Goal: Task Accomplishment & Management: Use online tool/utility

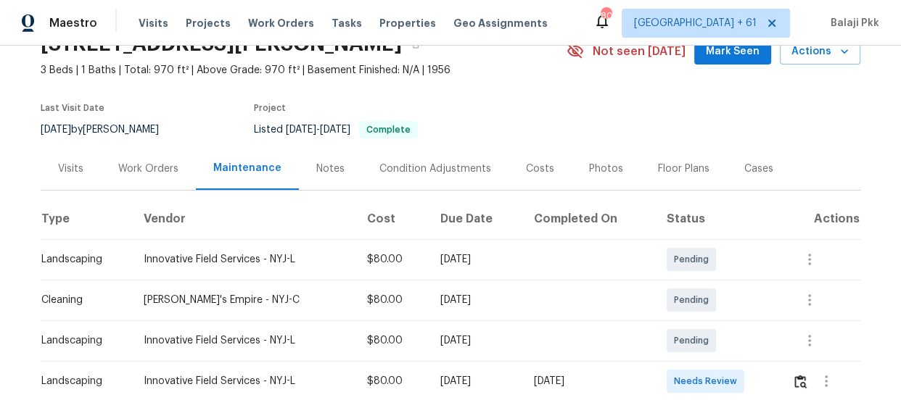
scroll to position [197, 0]
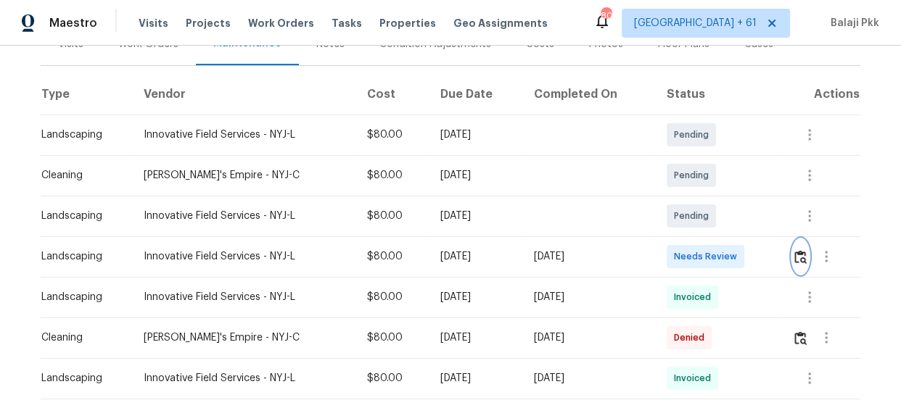
click at [801, 255] on img "button" at bounding box center [800, 257] width 12 height 14
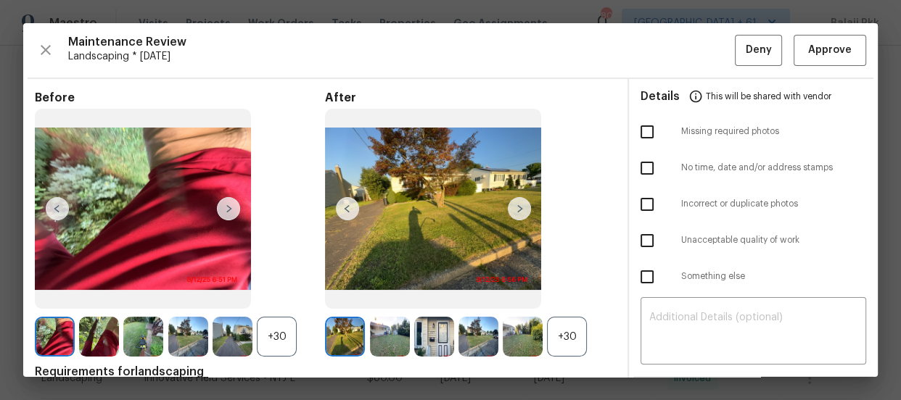
click at [569, 336] on div "+30" at bounding box center [567, 337] width 40 height 40
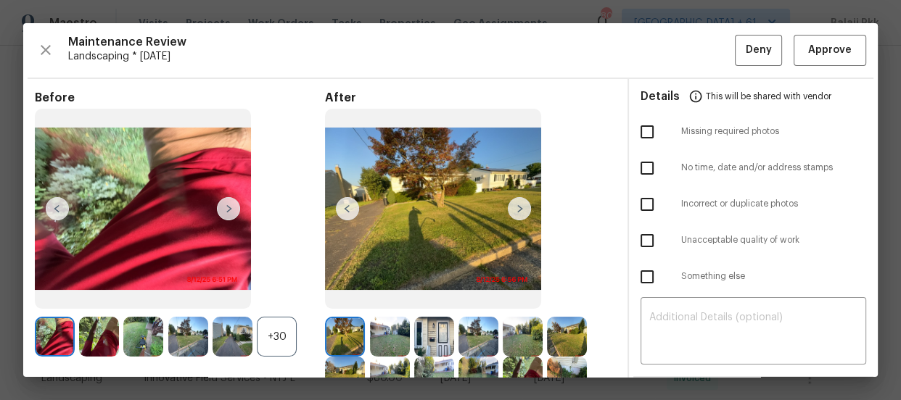
click at [265, 346] on div "+30" at bounding box center [277, 337] width 40 height 40
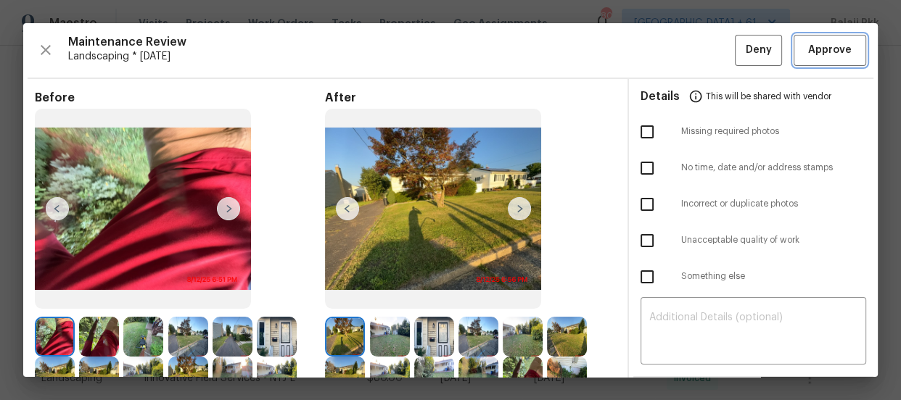
click at [818, 47] on span "Approve" at bounding box center [830, 50] width 44 height 18
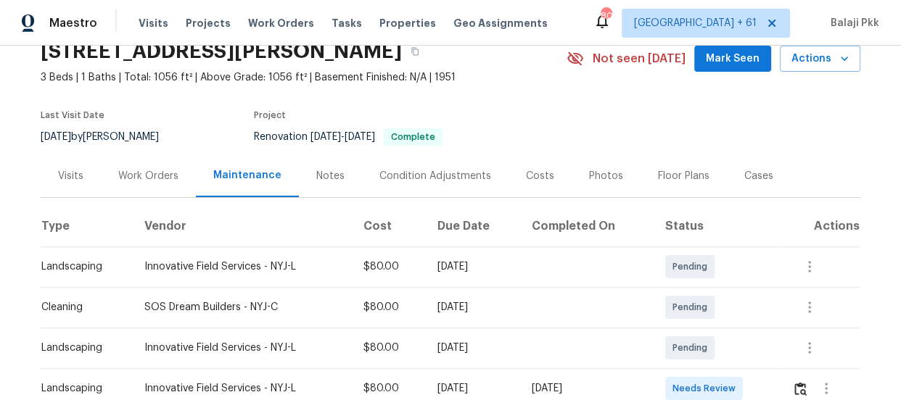
scroll to position [197, 0]
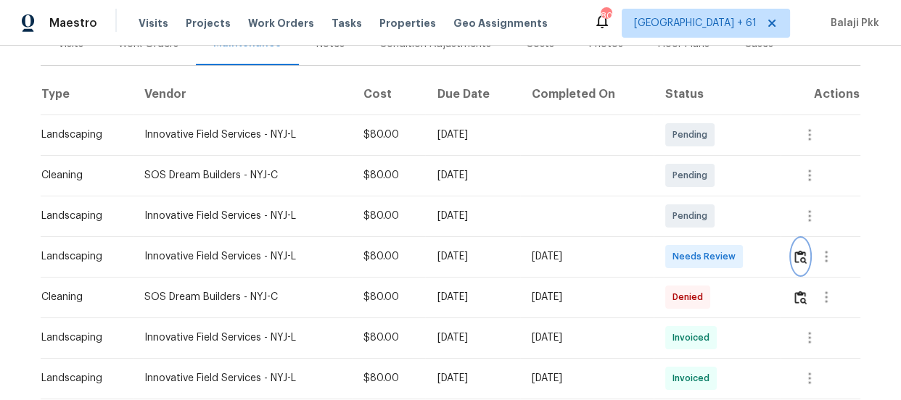
click at [803, 254] on img "button" at bounding box center [800, 257] width 12 height 14
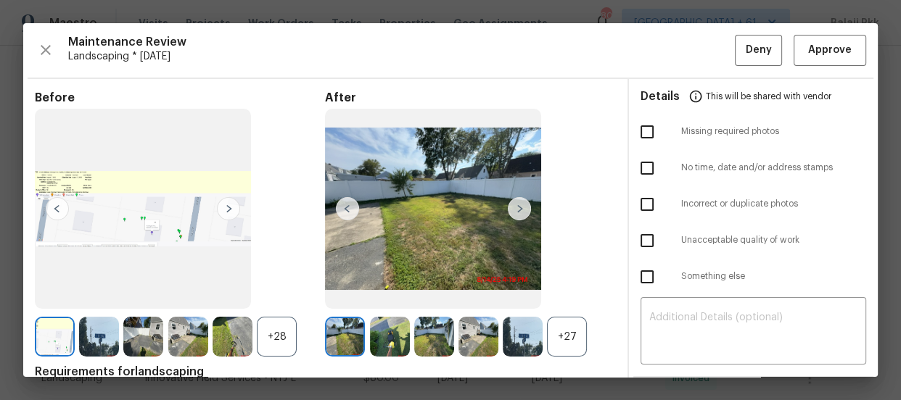
click at [566, 341] on div "+27" at bounding box center [567, 337] width 40 height 40
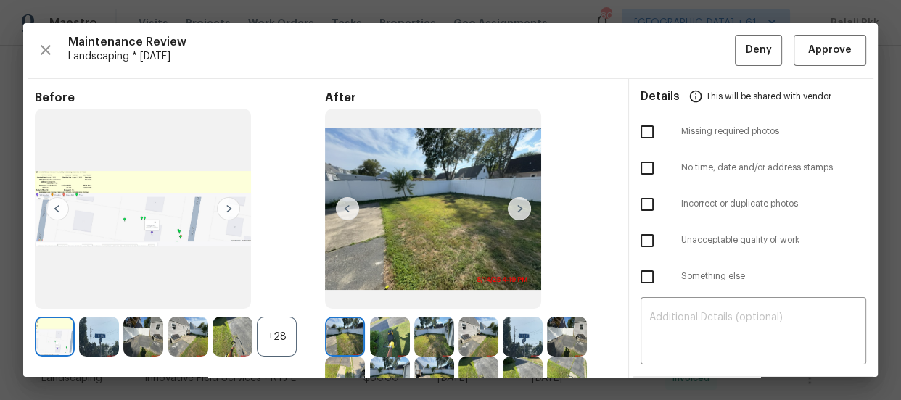
click at [277, 323] on div "+28" at bounding box center [277, 337] width 40 height 40
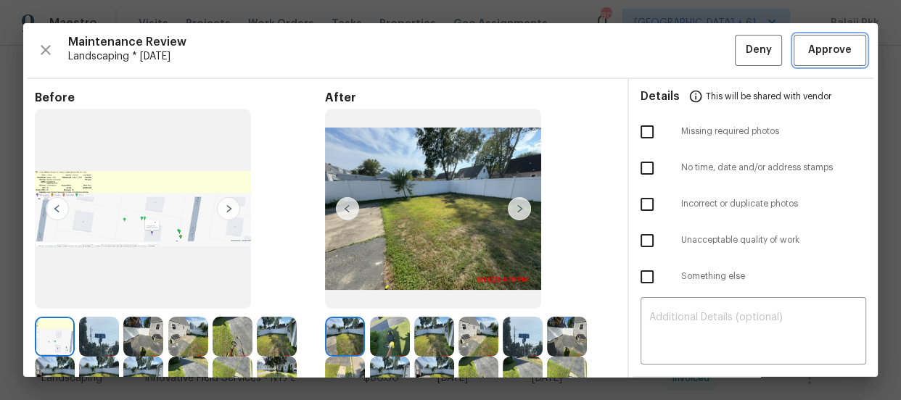
click at [812, 43] on span "Approve" at bounding box center [830, 50] width 44 height 18
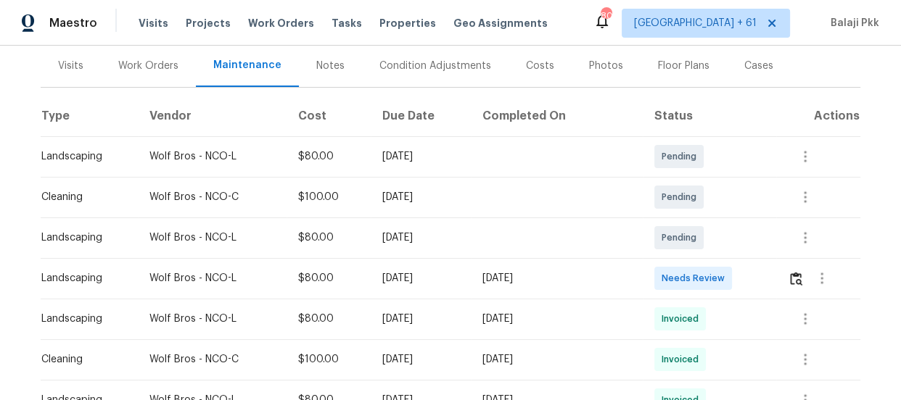
scroll to position [197, 0]
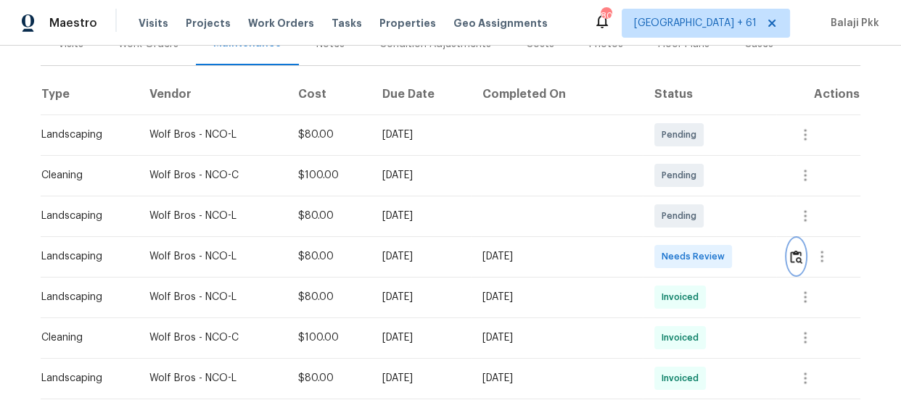
click at [791, 257] on img "button" at bounding box center [796, 257] width 12 height 14
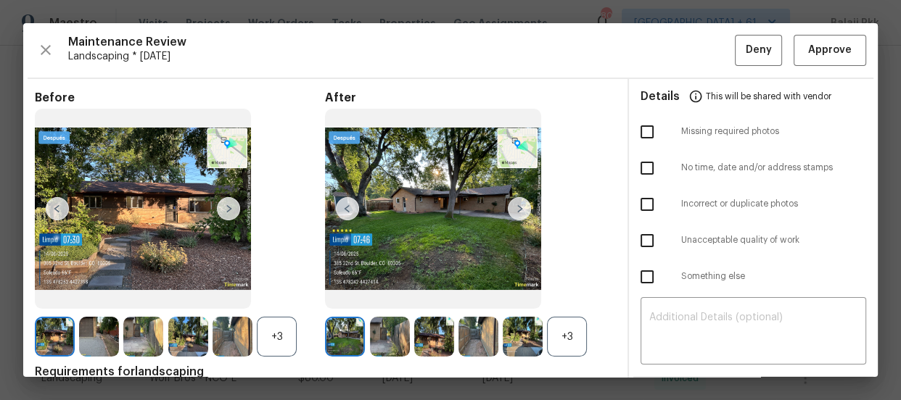
click at [556, 329] on div "+3" at bounding box center [567, 337] width 40 height 40
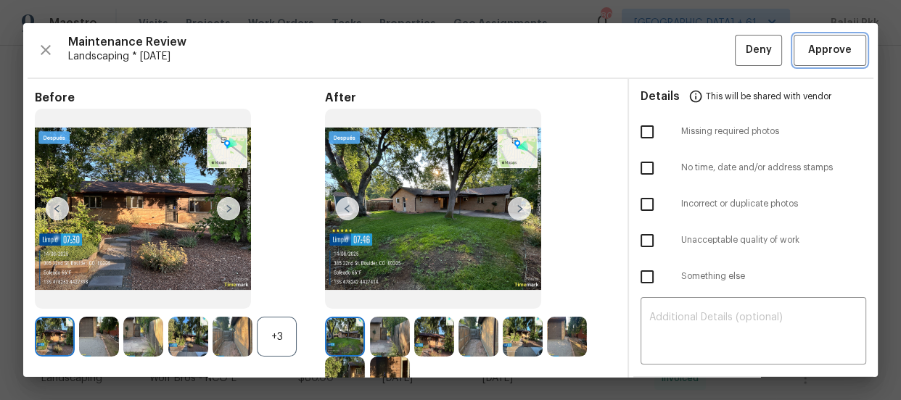
click at [820, 47] on span "Approve" at bounding box center [830, 50] width 44 height 18
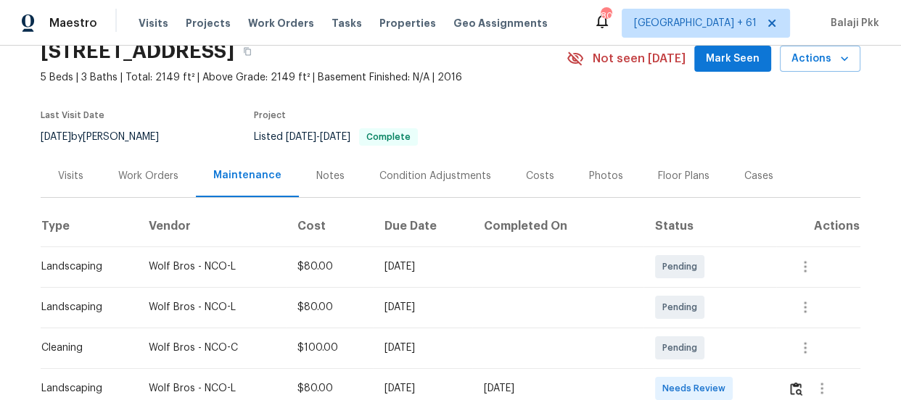
scroll to position [197, 0]
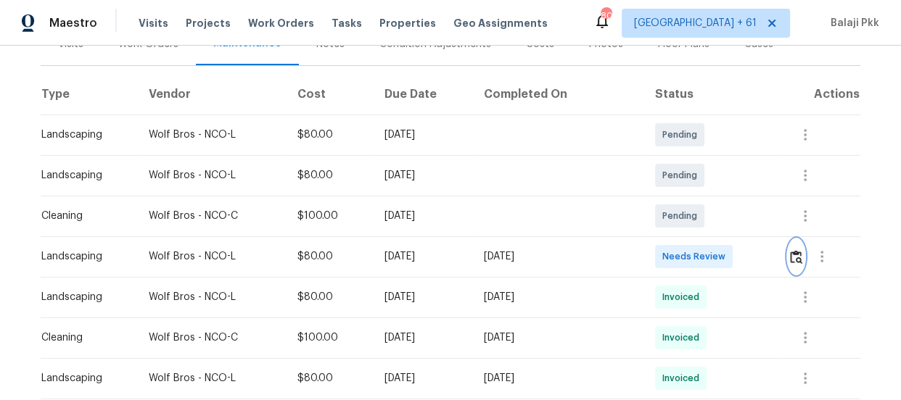
click at [791, 258] on img "button" at bounding box center [796, 257] width 12 height 14
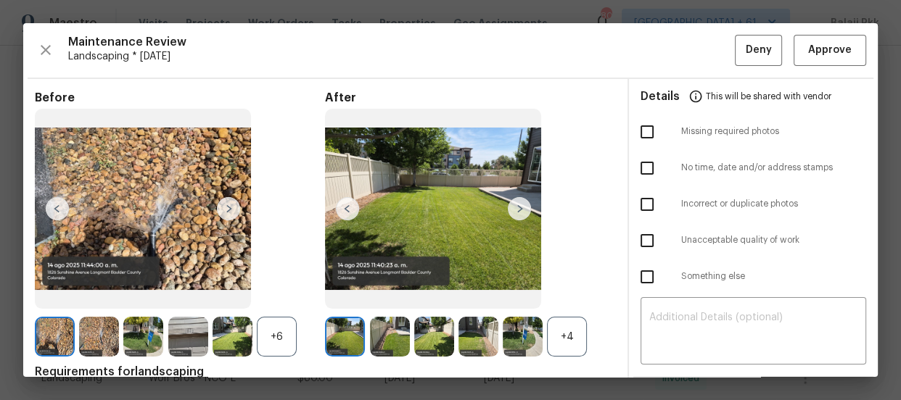
click at [561, 340] on div "+4" at bounding box center [567, 337] width 40 height 40
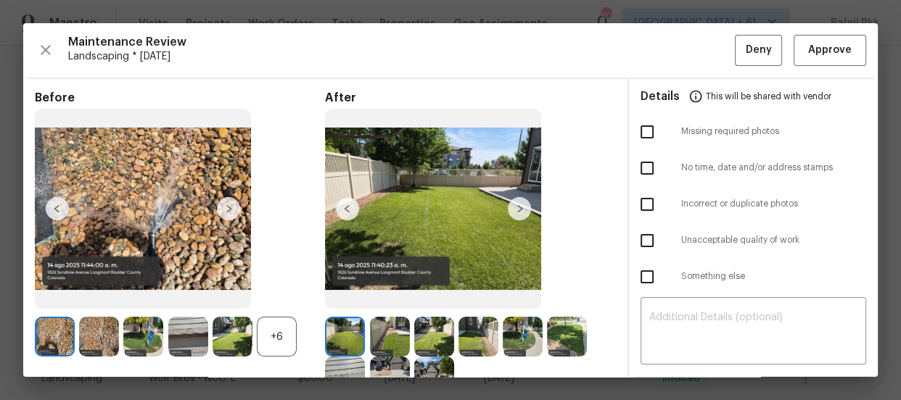
click at [289, 346] on div "+6" at bounding box center [277, 337] width 40 height 40
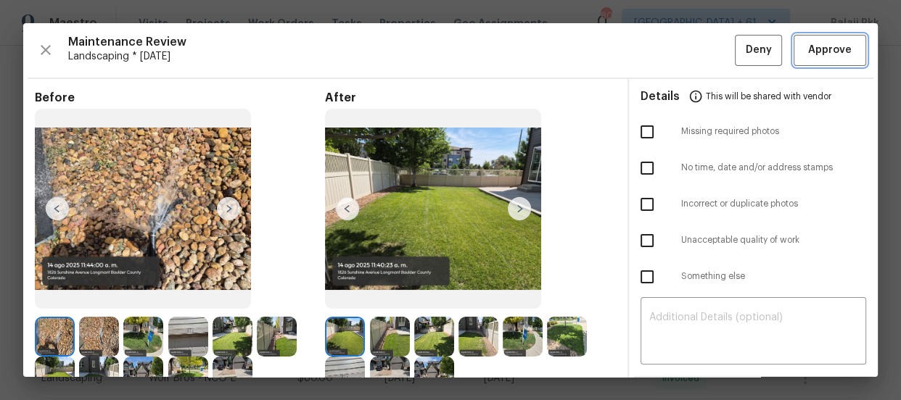
click at [820, 60] on button "Approve" at bounding box center [829, 50] width 73 height 31
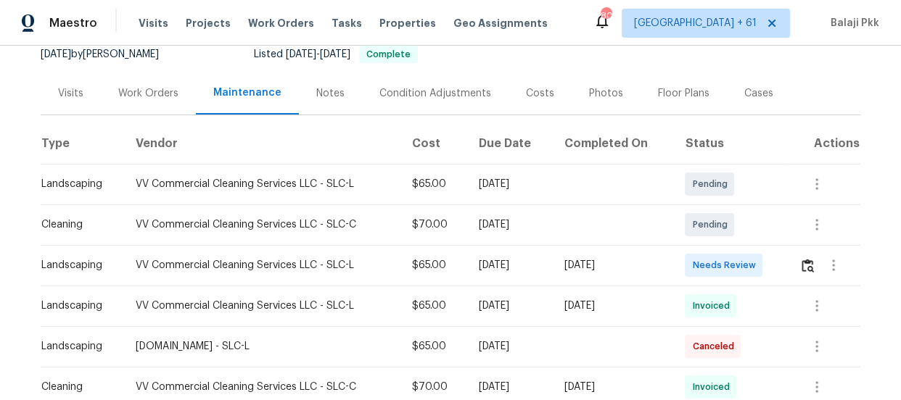
scroll to position [197, 0]
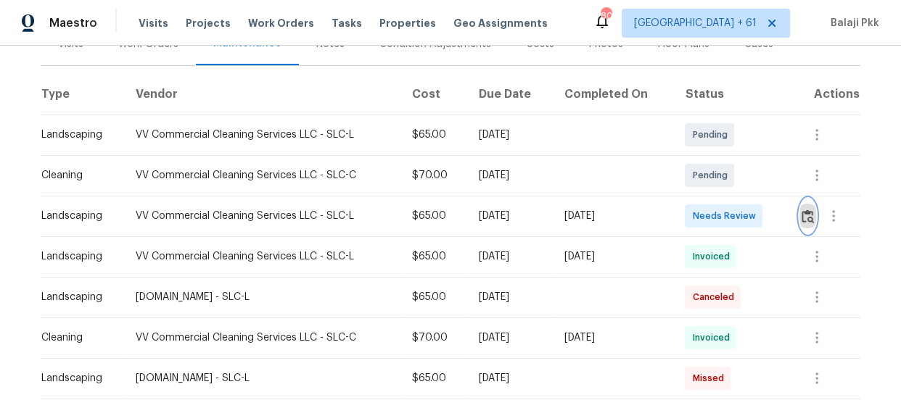
click at [805, 205] on button "button" at bounding box center [807, 216] width 17 height 35
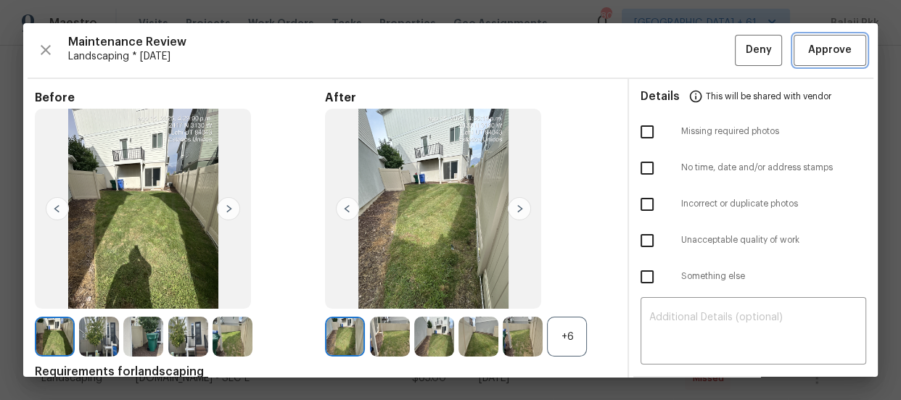
click at [824, 54] on span "Approve" at bounding box center [830, 50] width 44 height 18
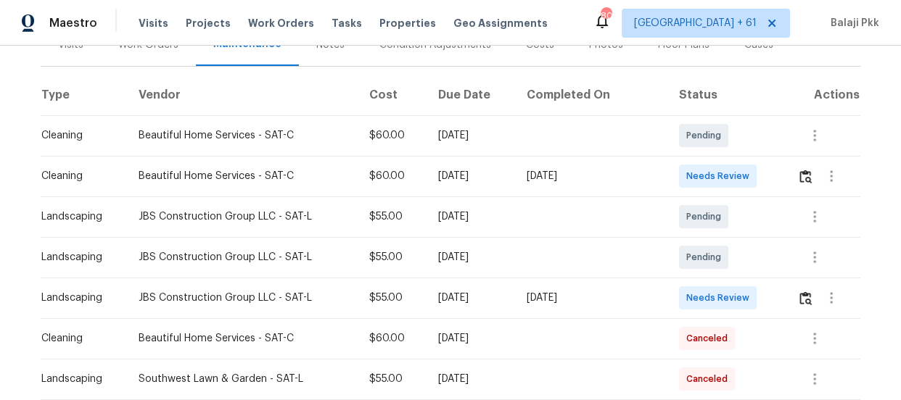
scroll to position [197, 0]
click at [799, 302] on img "button" at bounding box center [805, 298] width 12 height 14
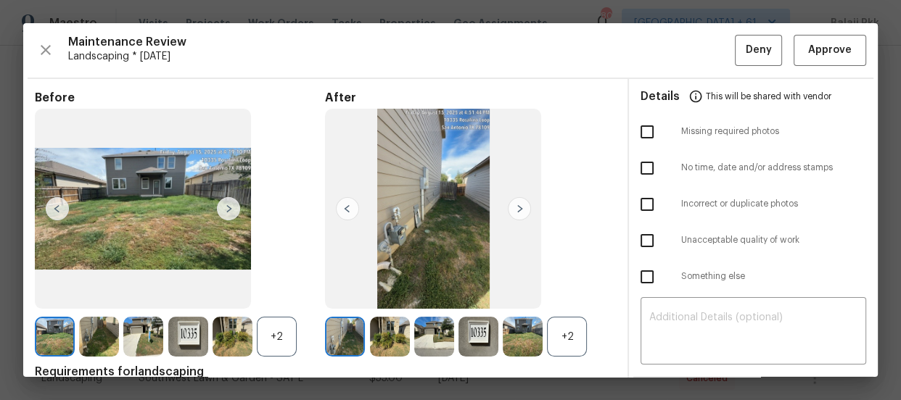
click at [566, 338] on div "+2" at bounding box center [567, 337] width 40 height 40
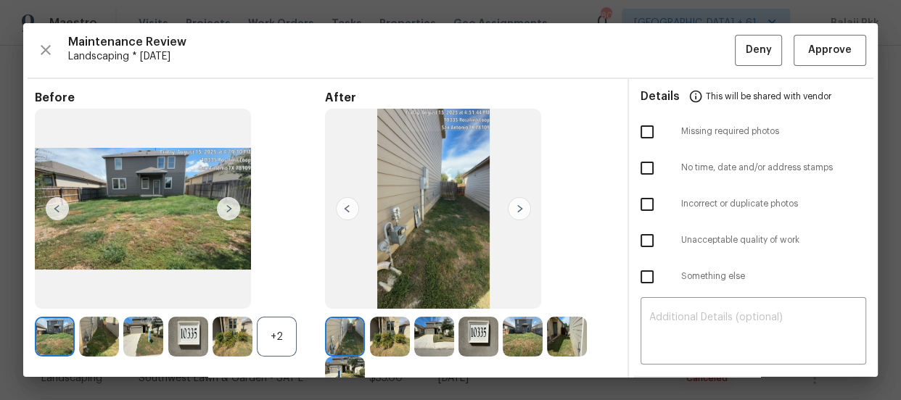
click at [283, 341] on div "+2" at bounding box center [277, 337] width 40 height 40
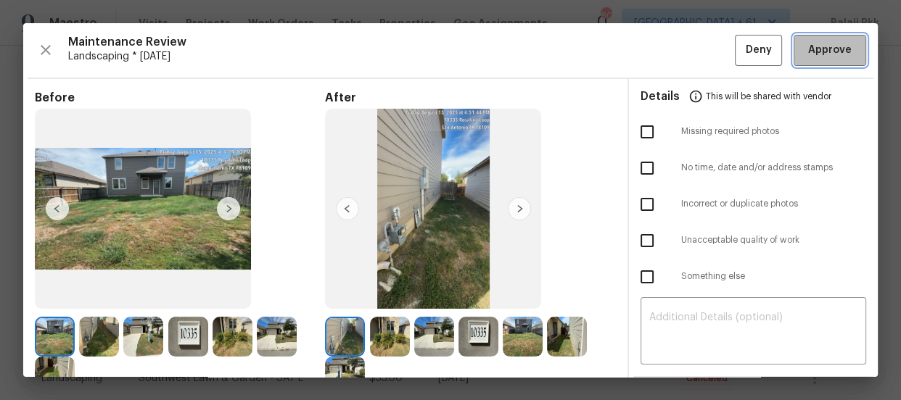
click at [806, 59] on button "Approve" at bounding box center [829, 50] width 73 height 31
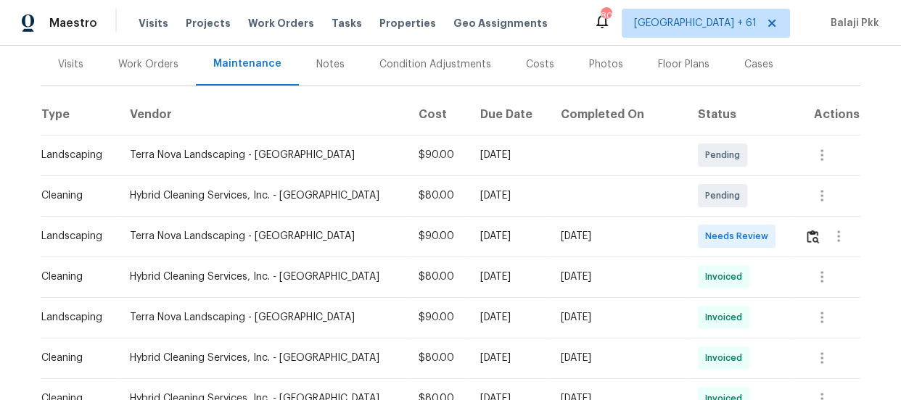
scroll to position [197, 0]
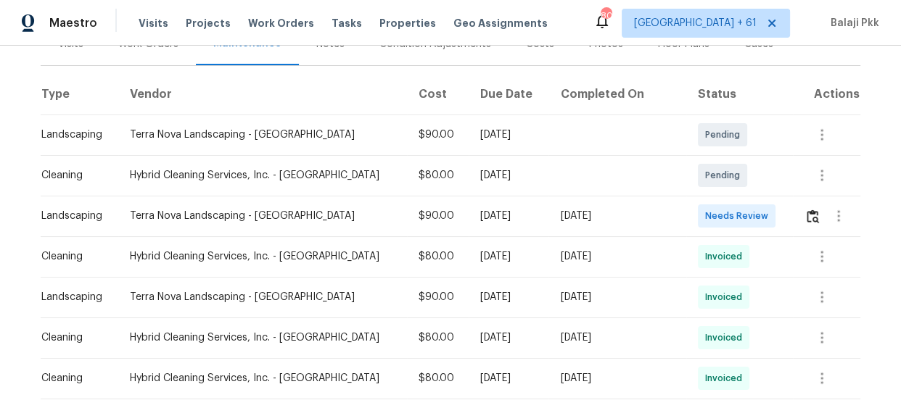
click at [793, 215] on td at bounding box center [826, 216] width 67 height 41
click at [807, 215] on img "button" at bounding box center [812, 217] width 12 height 14
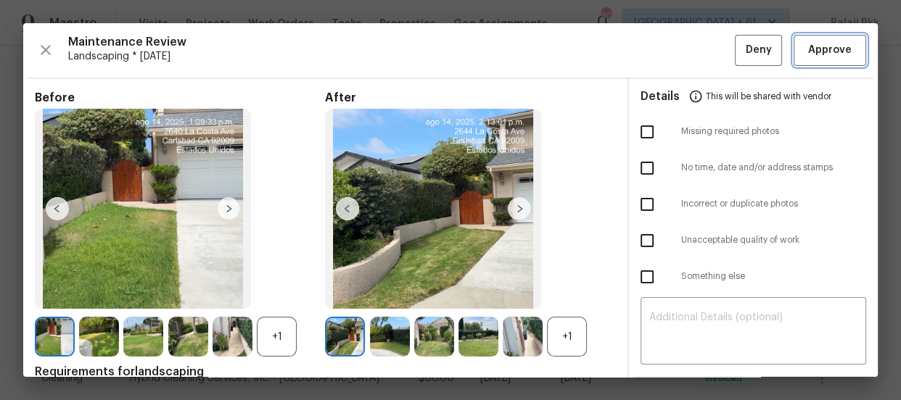
click at [822, 56] on span "Approve" at bounding box center [830, 50] width 44 height 18
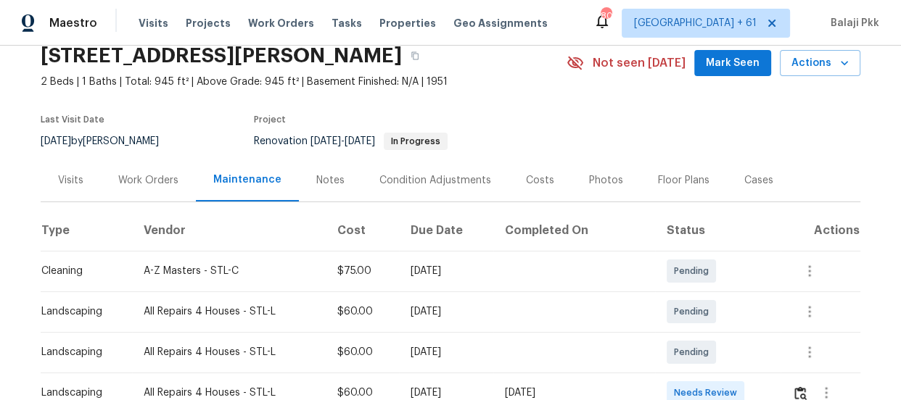
scroll to position [131, 0]
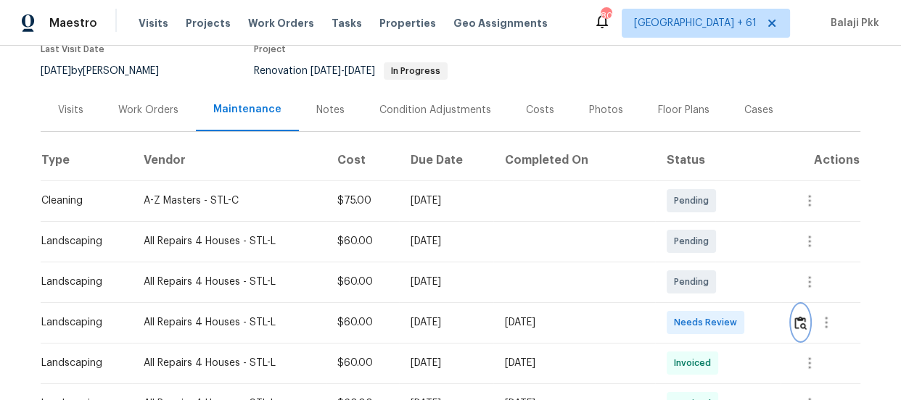
click at [793, 329] on button "button" at bounding box center [800, 322] width 17 height 35
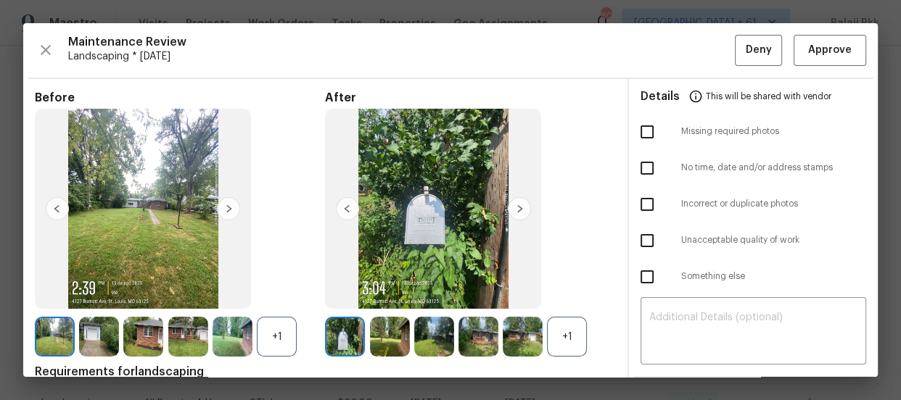
click at [561, 339] on div "+1" at bounding box center [567, 337] width 40 height 40
click at [295, 337] on div "+1" at bounding box center [277, 337] width 40 height 40
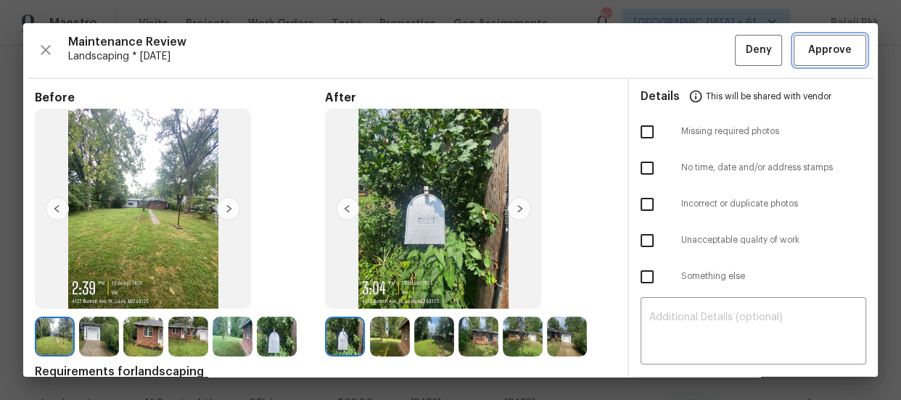
click at [813, 44] on span "Approve" at bounding box center [830, 50] width 44 height 18
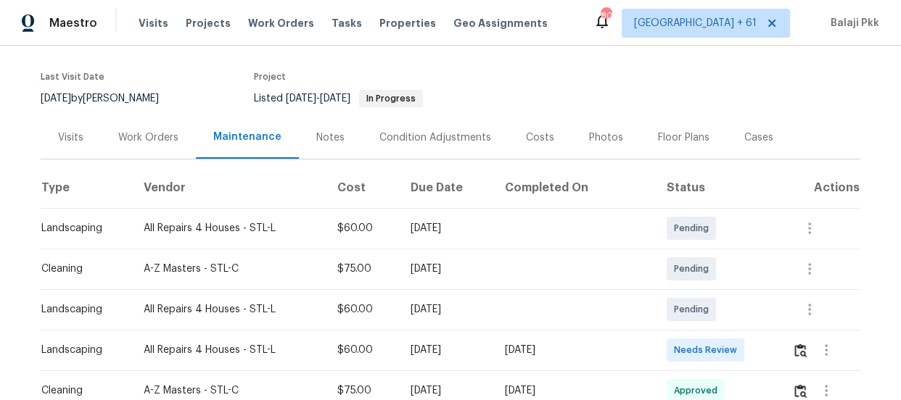
scroll to position [263, 0]
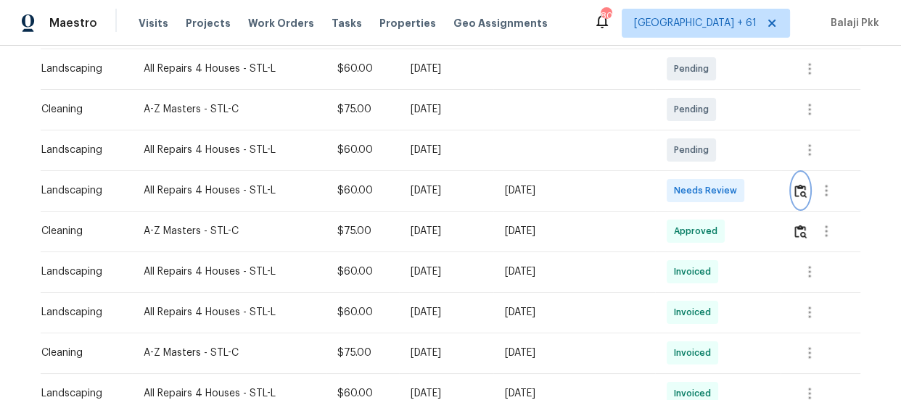
click at [798, 191] on img "button" at bounding box center [800, 191] width 12 height 14
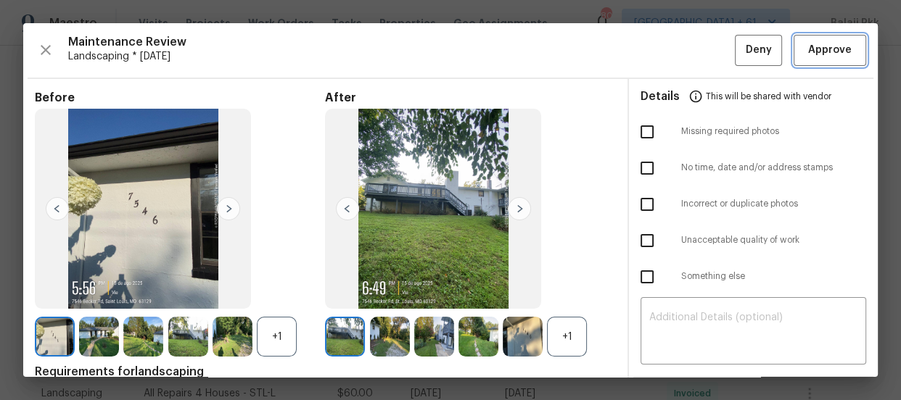
click at [815, 45] on span "Approve" at bounding box center [830, 50] width 44 height 18
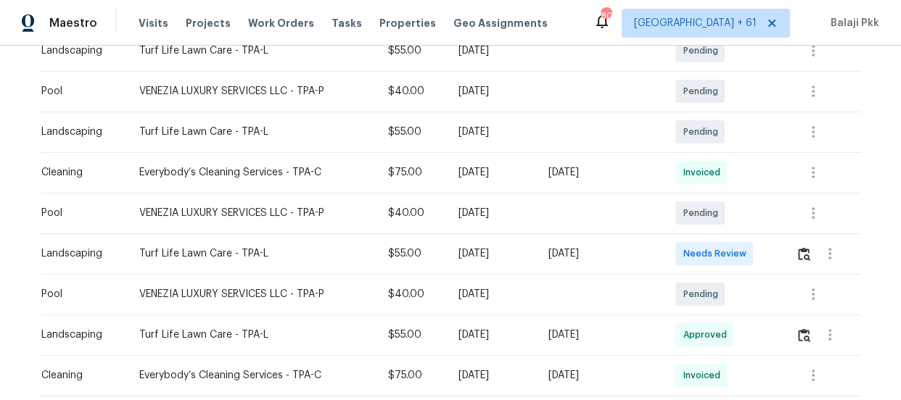
scroll to position [527, 0]
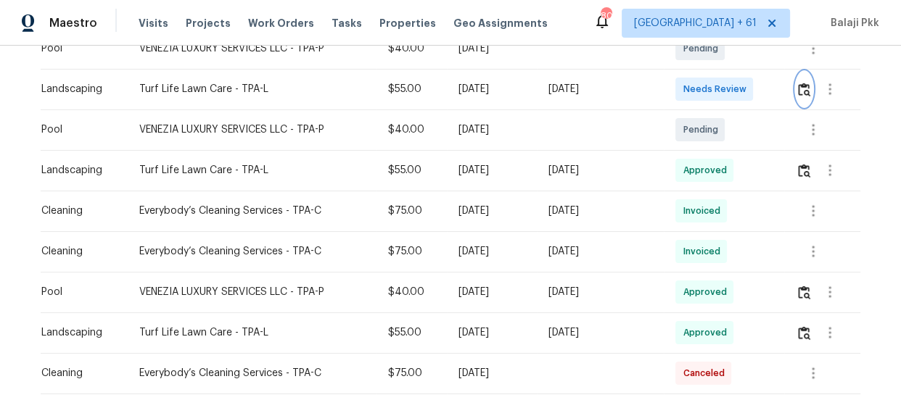
click at [807, 84] on img "button" at bounding box center [804, 90] width 12 height 14
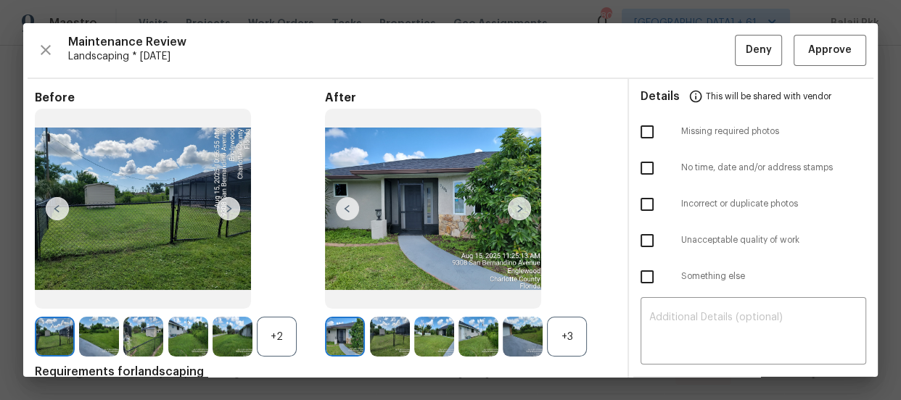
click at [559, 329] on div "+3" at bounding box center [567, 337] width 40 height 40
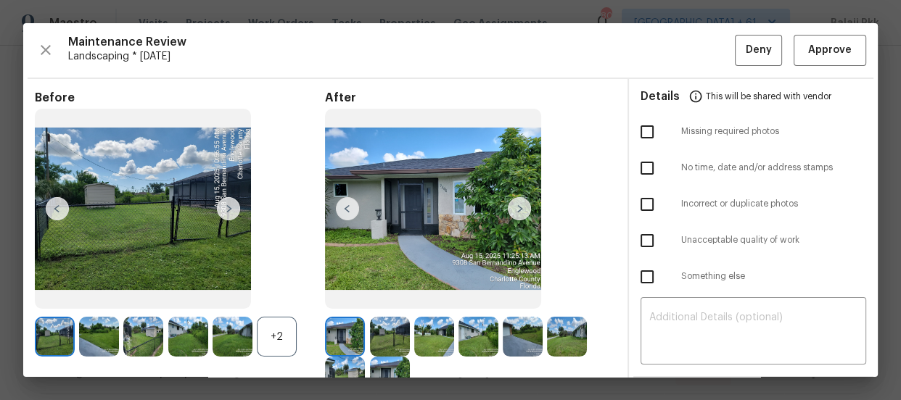
click at [271, 341] on div "+2" at bounding box center [277, 337] width 40 height 40
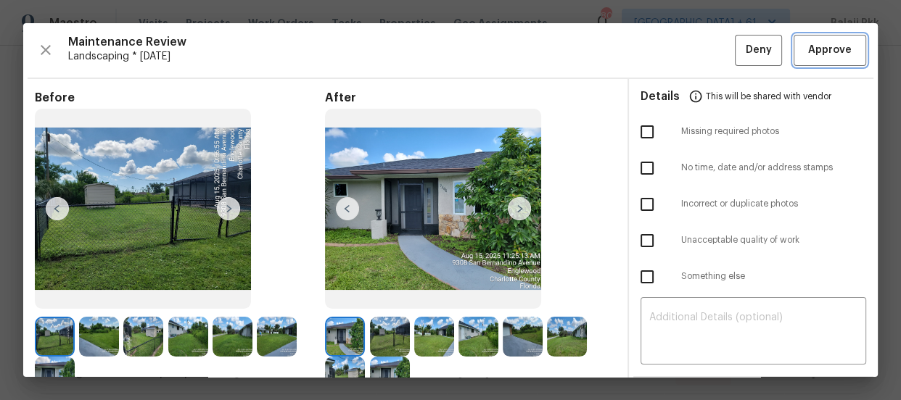
click at [808, 51] on span "Approve" at bounding box center [830, 50] width 44 height 18
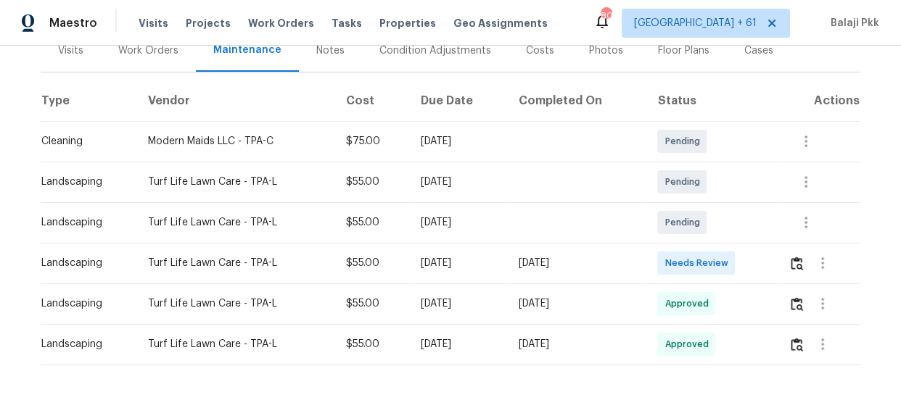
scroll to position [197, 0]
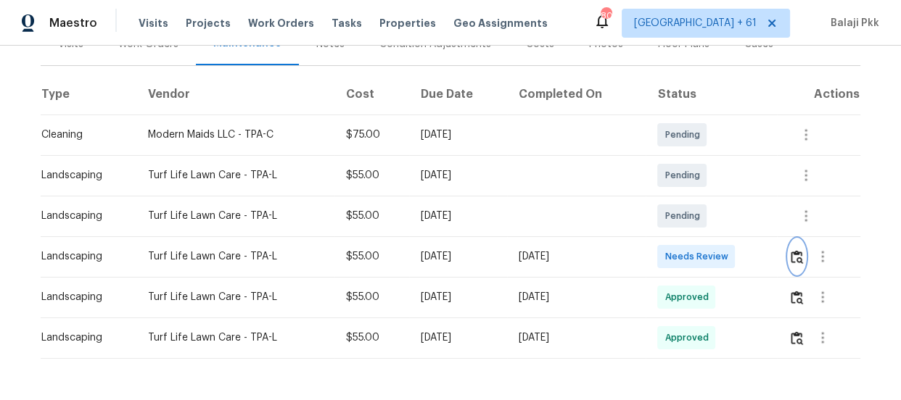
click at [799, 262] on img "button" at bounding box center [797, 257] width 12 height 14
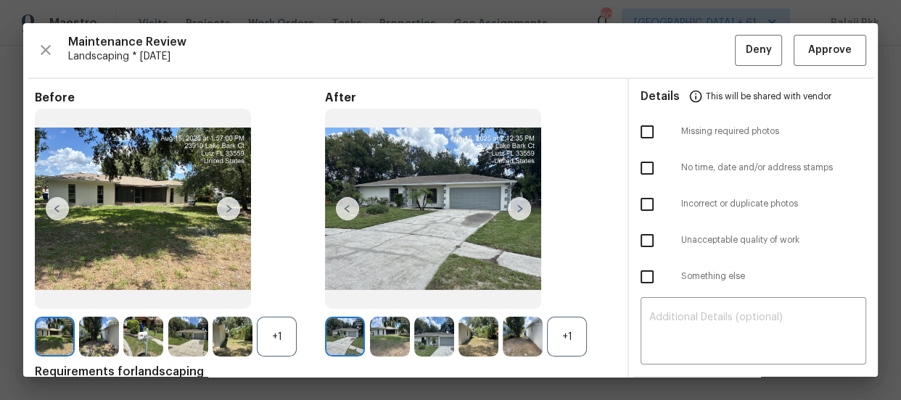
click at [553, 338] on div "+1" at bounding box center [567, 337] width 40 height 40
click at [281, 352] on div "+1" at bounding box center [277, 337] width 40 height 40
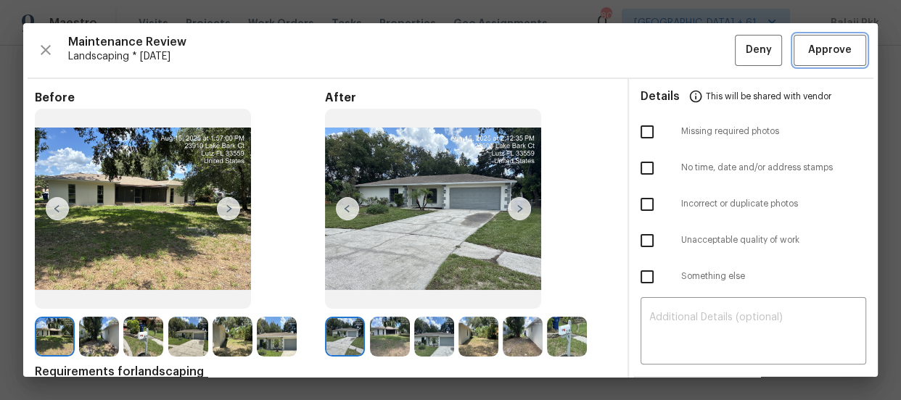
click at [812, 55] on span "Approve" at bounding box center [830, 50] width 44 height 18
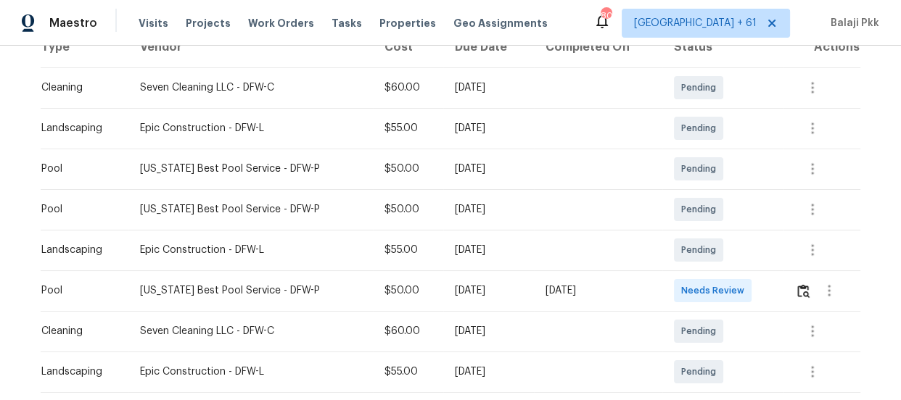
scroll to position [329, 0]
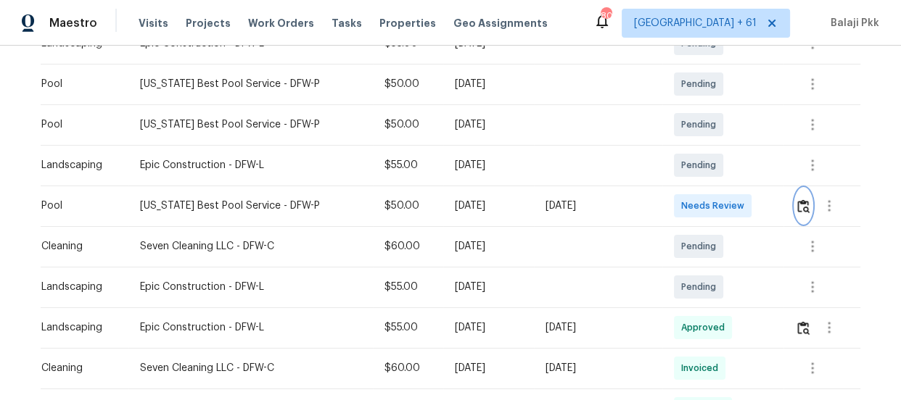
click at [797, 205] on img "button" at bounding box center [803, 206] width 12 height 14
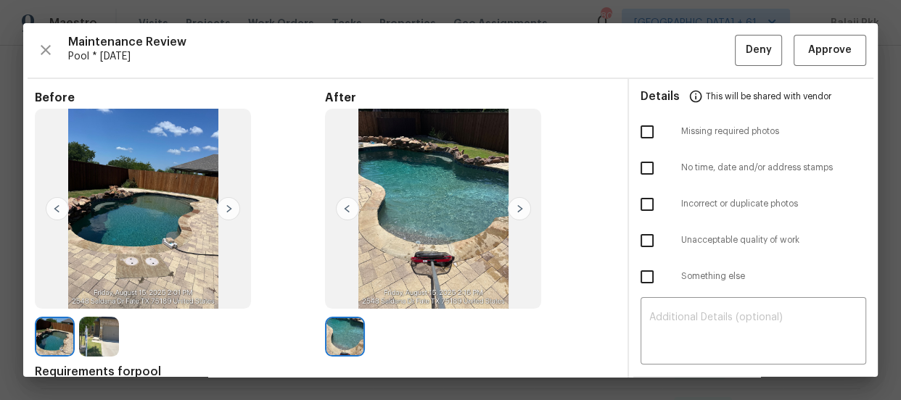
click at [228, 203] on img at bounding box center [228, 208] width 23 height 23
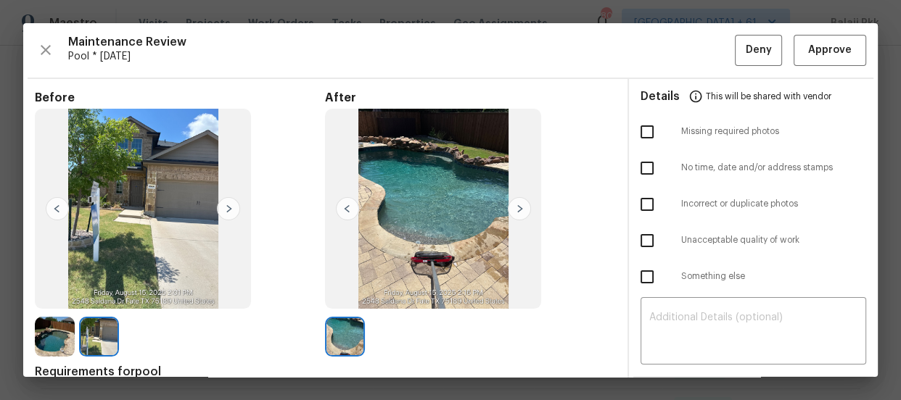
click at [50, 211] on img at bounding box center [57, 208] width 23 height 23
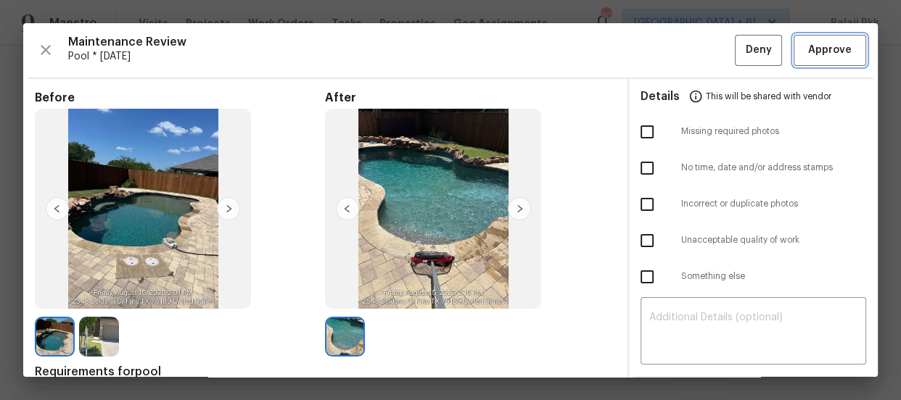
click at [822, 53] on span "Approve" at bounding box center [830, 50] width 44 height 18
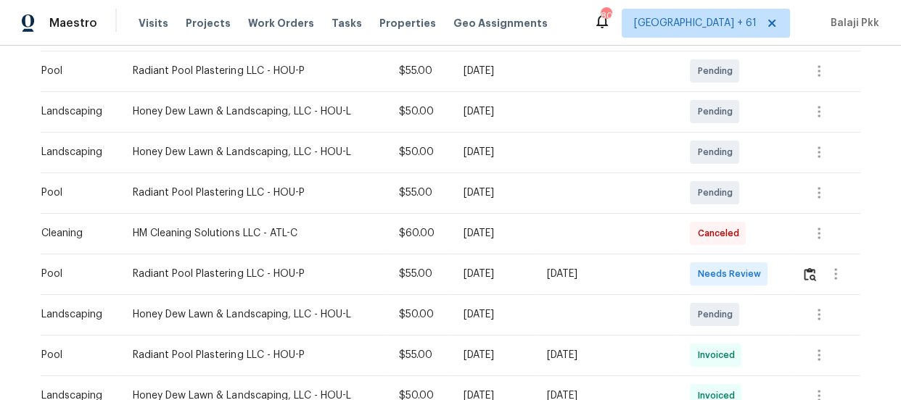
scroll to position [263, 0]
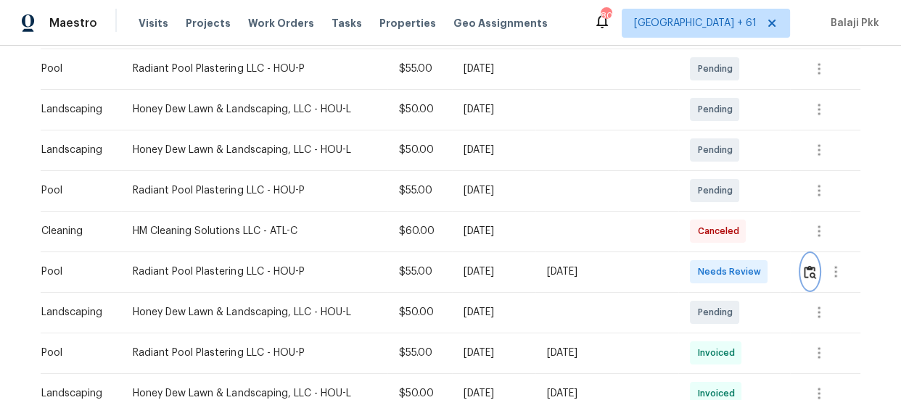
click at [804, 276] on img "button" at bounding box center [810, 272] width 12 height 14
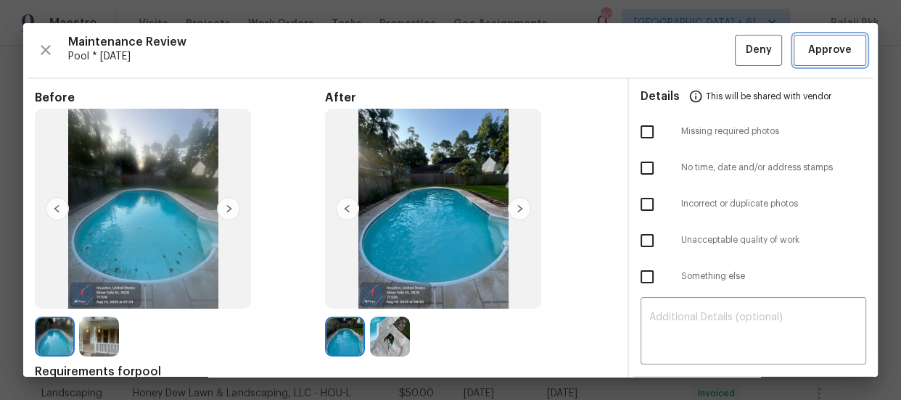
click at [831, 51] on span "Approve" at bounding box center [830, 50] width 44 height 18
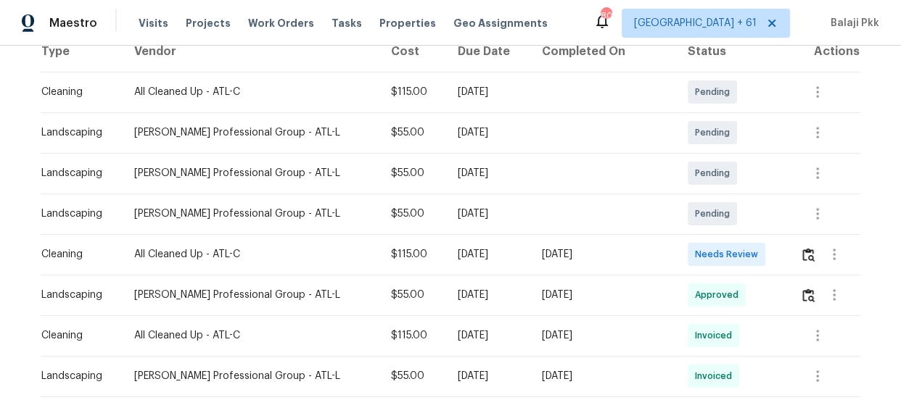
scroll to position [273, 0]
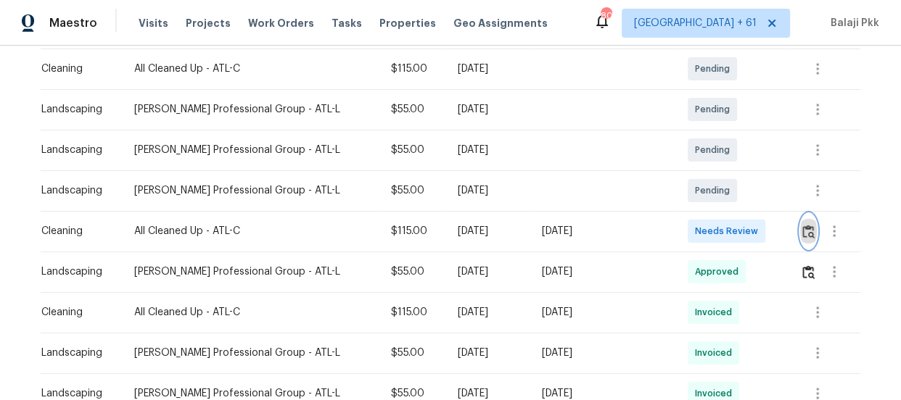
click at [805, 225] on img "button" at bounding box center [808, 232] width 12 height 14
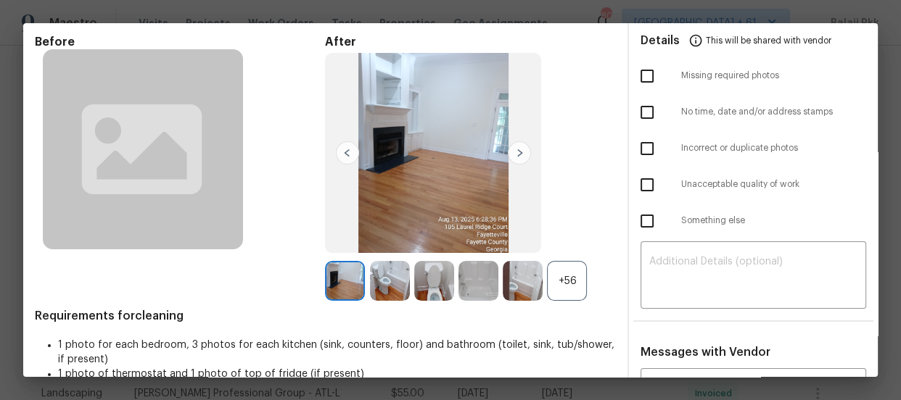
scroll to position [131, 0]
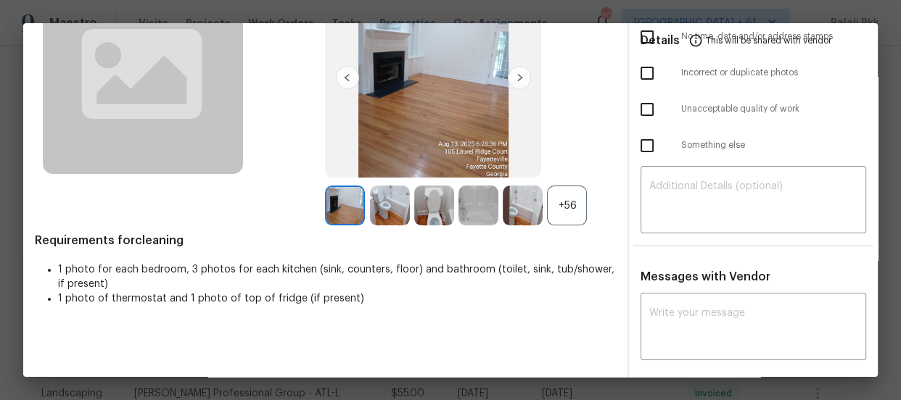
click at [559, 203] on div "+56" at bounding box center [567, 206] width 40 height 40
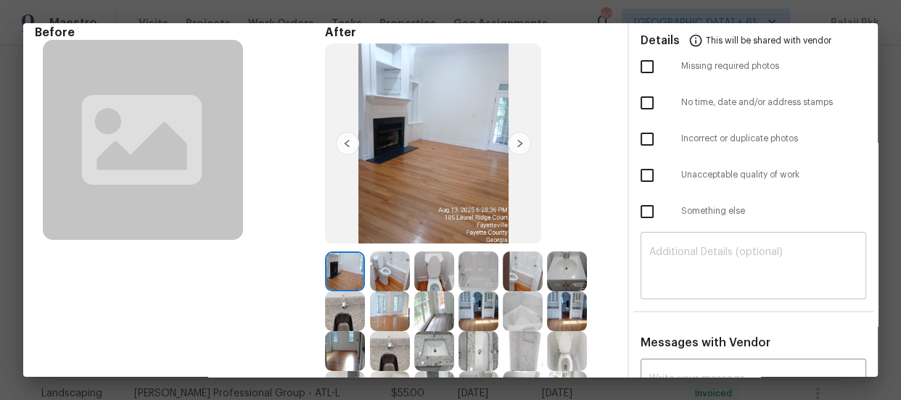
scroll to position [0, 0]
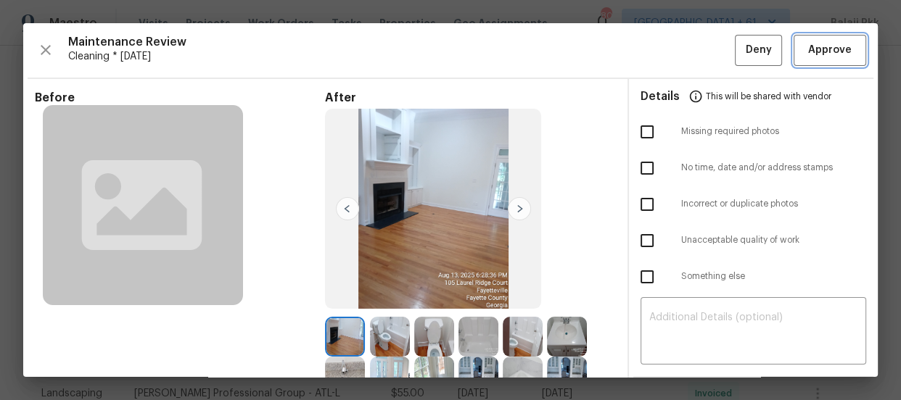
click at [823, 39] on button "Approve" at bounding box center [829, 50] width 73 height 31
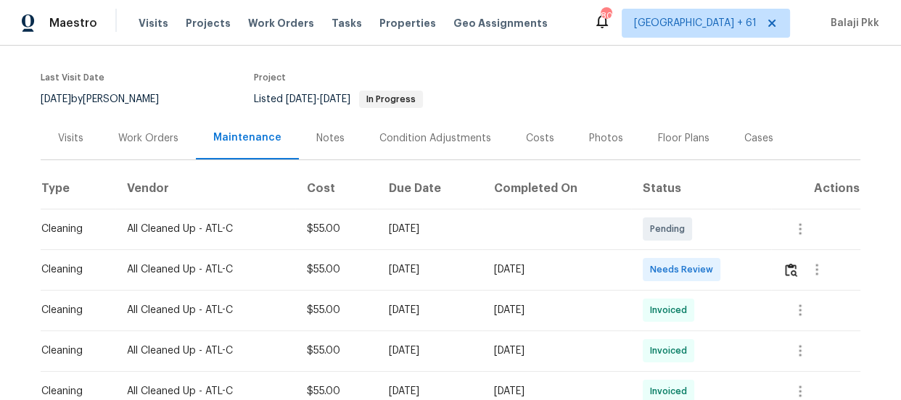
scroll to position [131, 0]
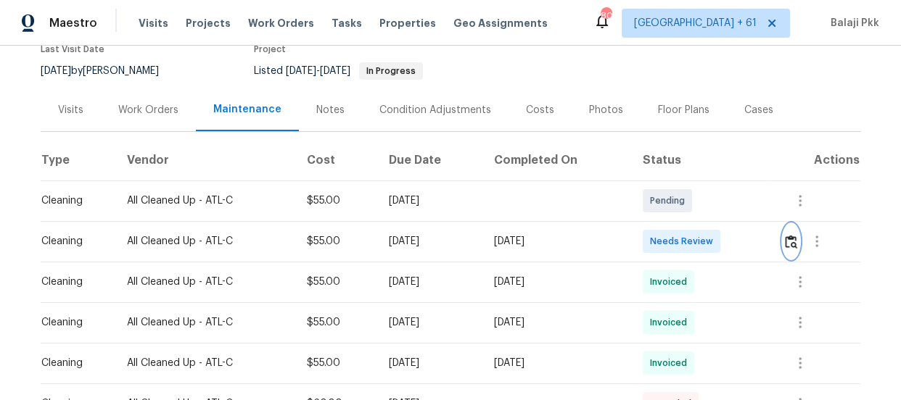
click at [792, 244] on img "button" at bounding box center [791, 242] width 12 height 14
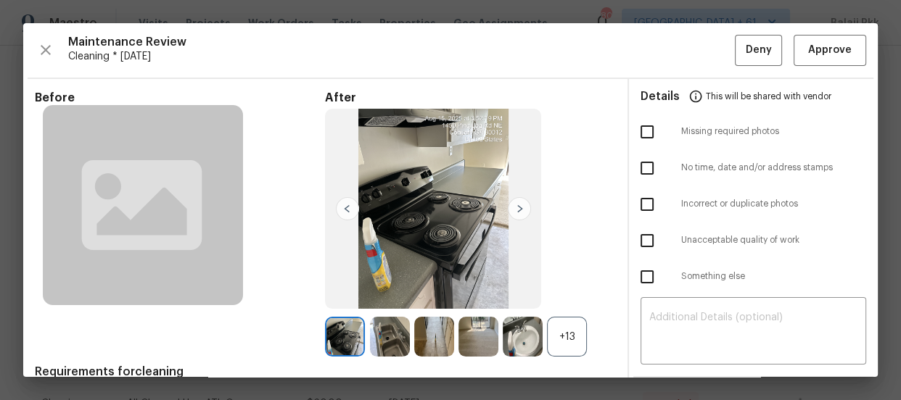
click at [573, 333] on div "+13" at bounding box center [567, 337] width 40 height 40
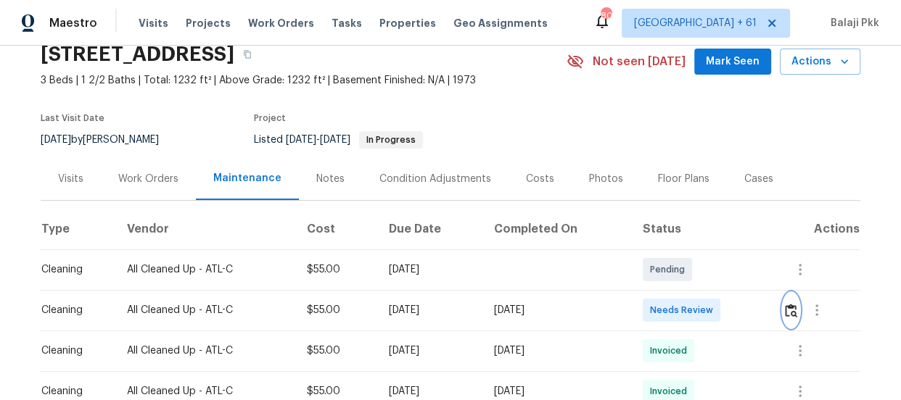
scroll to position [65, 0]
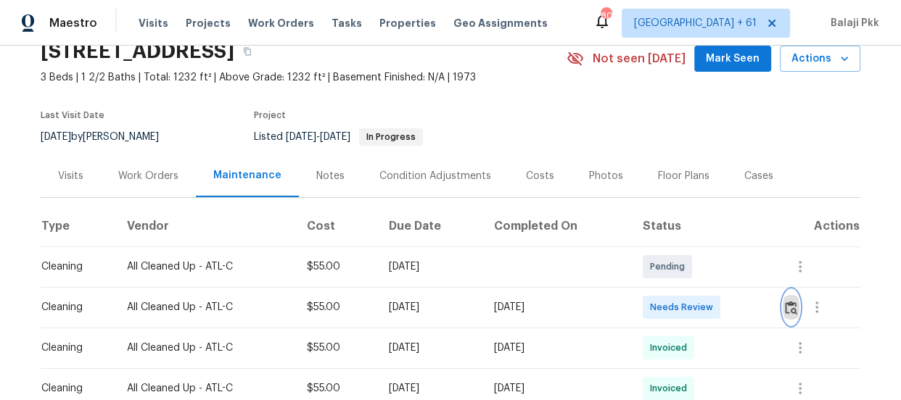
click at [789, 309] on img "button" at bounding box center [791, 308] width 12 height 14
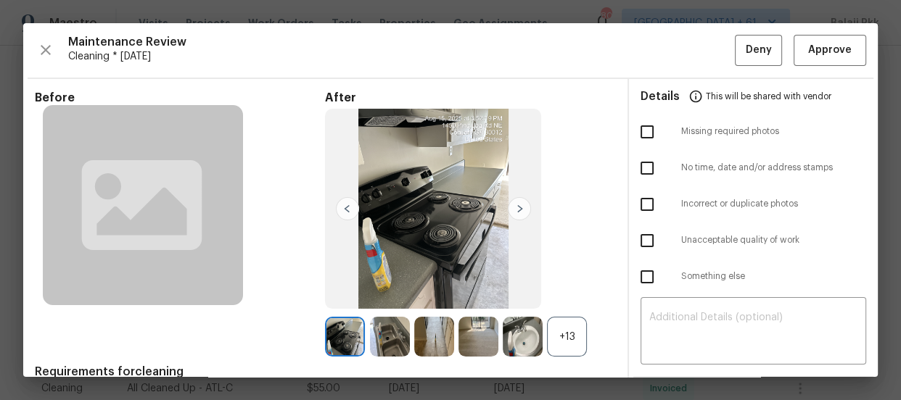
click at [557, 332] on div "+13" at bounding box center [567, 337] width 40 height 40
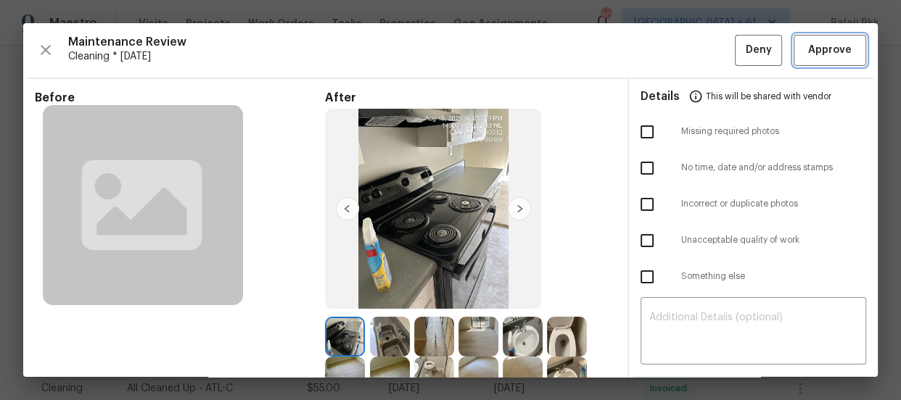
click at [821, 43] on span "Approve" at bounding box center [830, 50] width 44 height 18
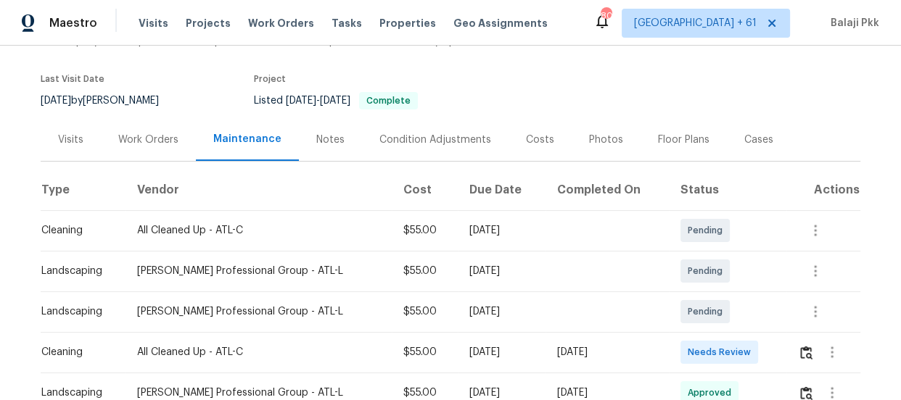
scroll to position [207, 0]
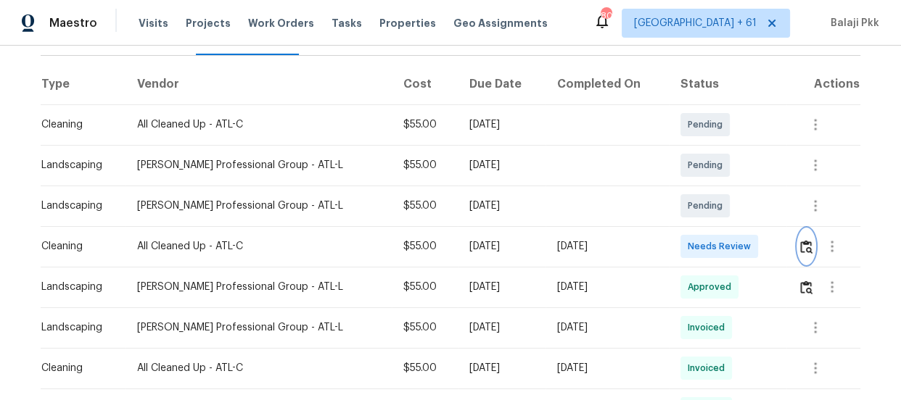
click at [805, 256] on button "button" at bounding box center [806, 246] width 17 height 35
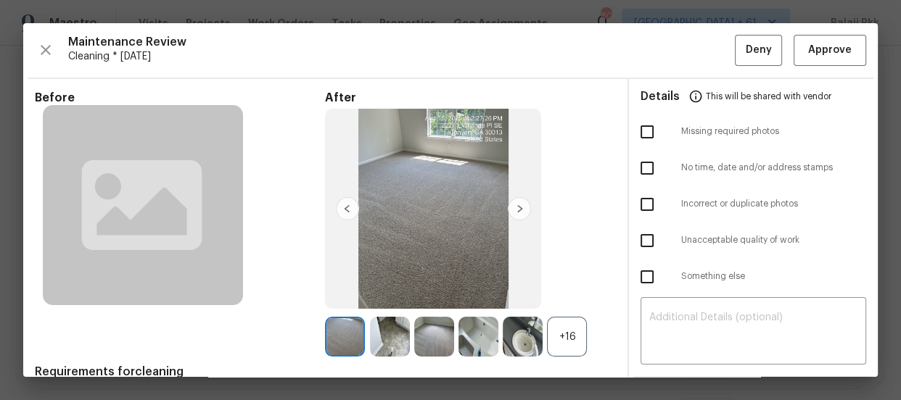
click at [580, 344] on div "+16" at bounding box center [567, 337] width 40 height 40
